Goal: Check status

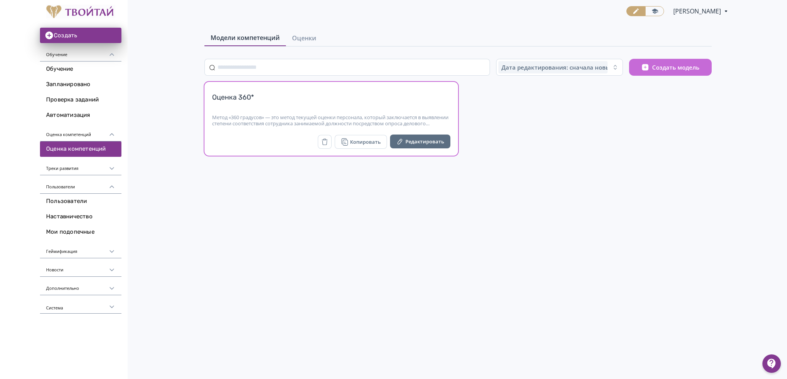
click at [285, 116] on div "Метод «360 градусов» — это метод текущей оценки персонала, который заключается …" at bounding box center [331, 120] width 238 height 12
click at [246, 94] on div "Оценка 360*" at bounding box center [331, 102] width 238 height 18
click at [301, 40] on span "Оценки" at bounding box center [304, 37] width 24 height 9
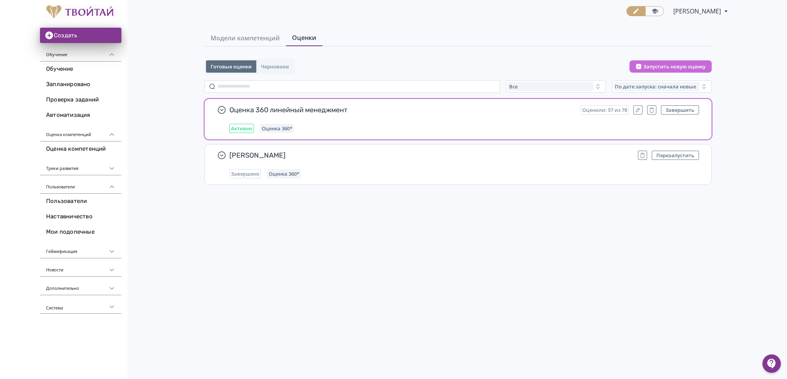
click at [313, 121] on div "Оценка 360 линейный менеджмент Оценили: 57 из 78 Завершить Активно Оценка 360*" at bounding box center [465, 119] width 470 height 28
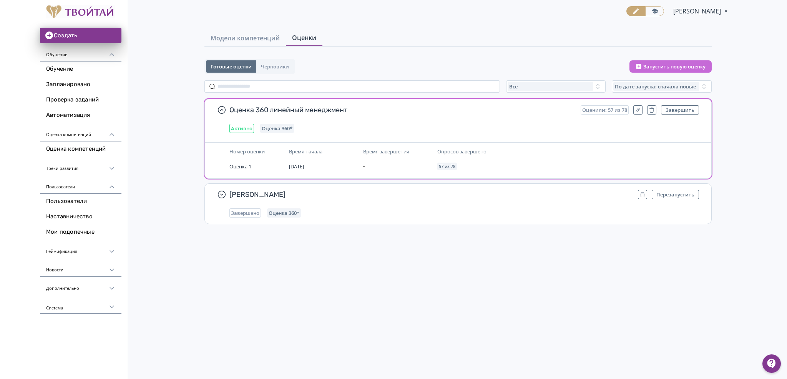
click at [430, 120] on div "Оценка 360 линейный менеджмент Оценили: 57 из 78 Завершить Активно Оценка 360*" at bounding box center [465, 119] width 470 height 28
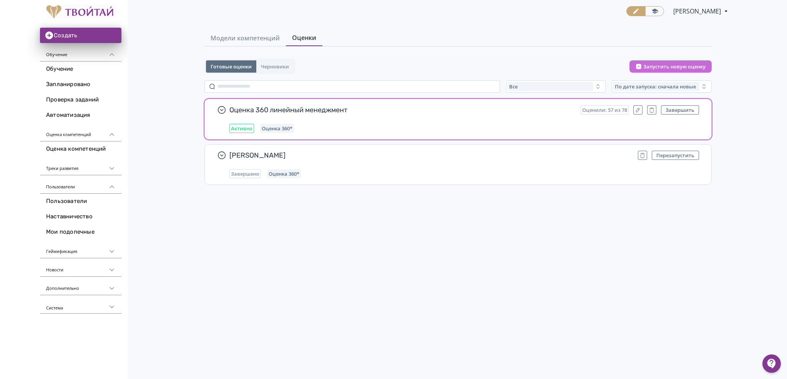
click at [422, 121] on div "Оценка 360 линейный менеджмент Оценили: 57 из 78 Завершить Активно Оценка 360*" at bounding box center [465, 119] width 470 height 28
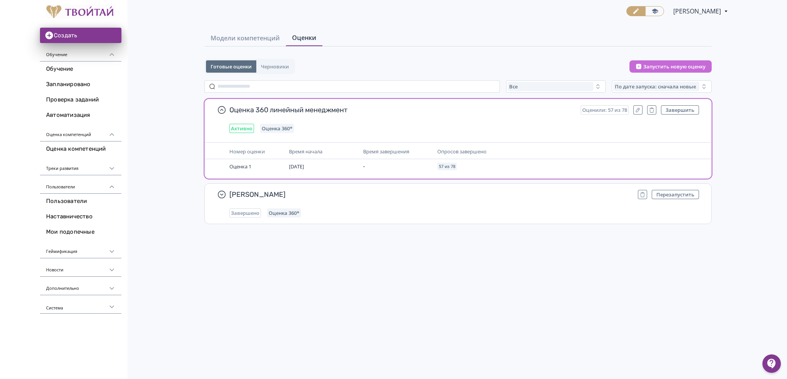
drag, startPoint x: 499, startPoint y: 118, endPoint x: 378, endPoint y: 122, distance: 121.9
click at [499, 118] on div "Оценка 360 линейный менеджмент Оценили: 57 из 78 Завершить Активно Оценка 360*" at bounding box center [465, 119] width 470 height 28
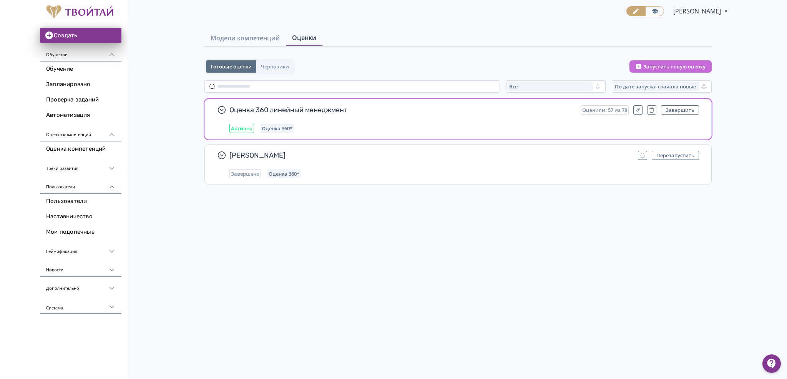
click at [325, 111] on span "Оценка 360 линейный менеджмент" at bounding box center [402, 109] width 345 height 9
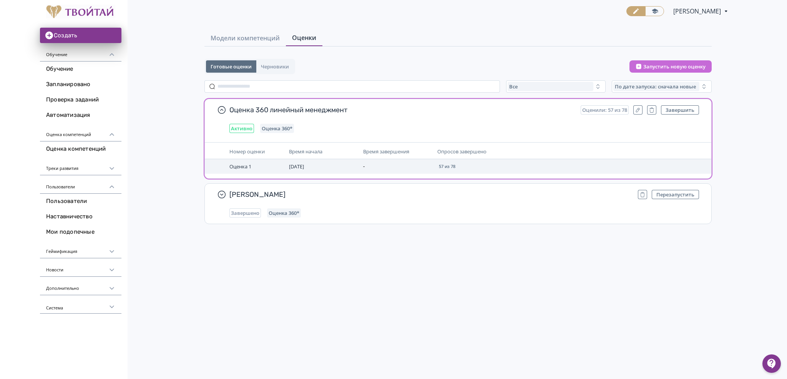
click at [304, 170] on td "[DATE]" at bounding box center [323, 166] width 74 height 15
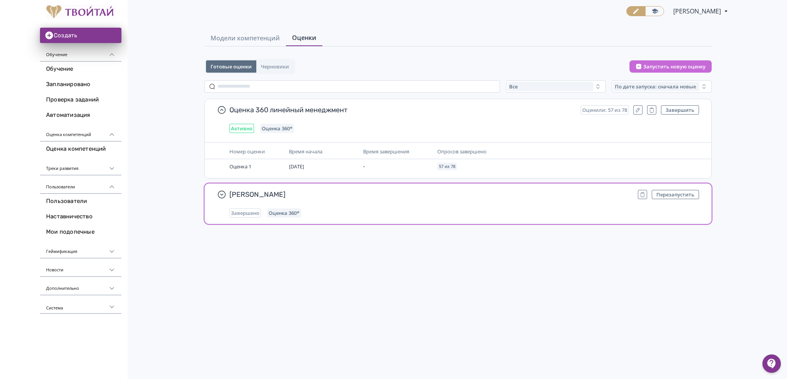
click at [364, 213] on div "Завершено Оценка 360*" at bounding box center [465, 212] width 470 height 9
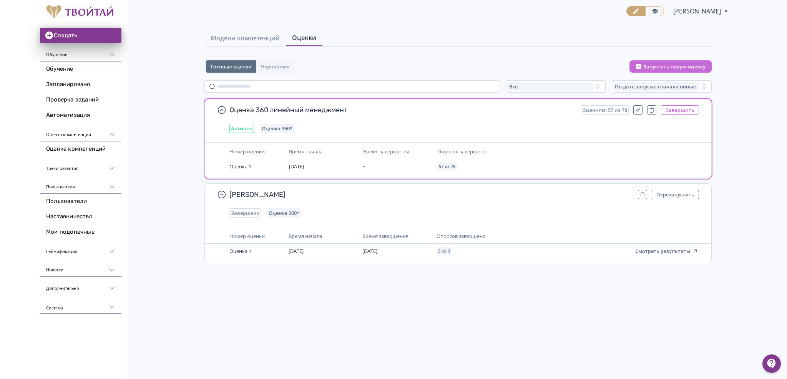
click at [688, 107] on button "Завершить" at bounding box center [680, 109] width 38 height 9
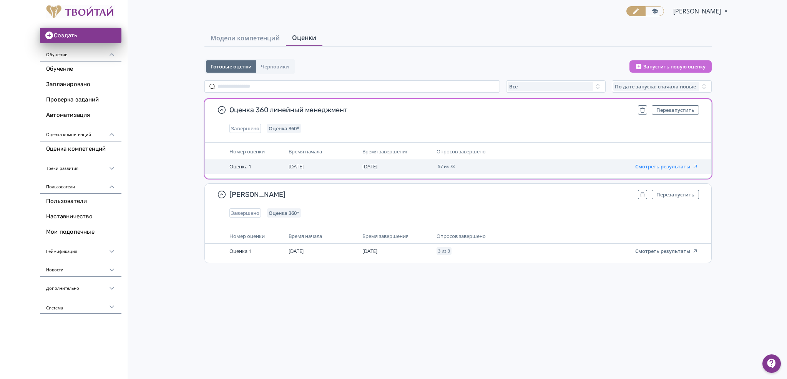
click at [675, 168] on button "Смотреть результаты" at bounding box center [667, 166] width 63 height 6
click at [665, 165] on button "Смотреть результаты" at bounding box center [667, 166] width 63 height 6
